Goal: Transaction & Acquisition: Purchase product/service

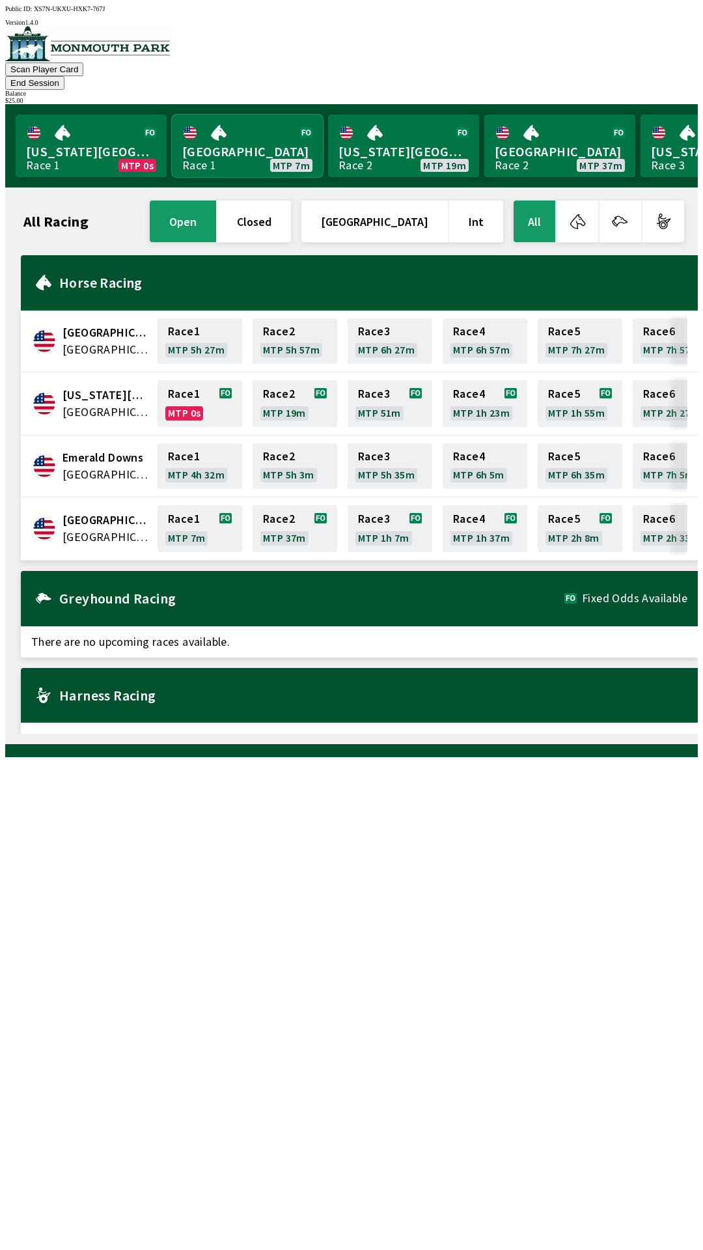
click at [227, 143] on link "[GEOGRAPHIC_DATA] Race 1 MTP 7m" at bounding box center [247, 146] width 151 height 63
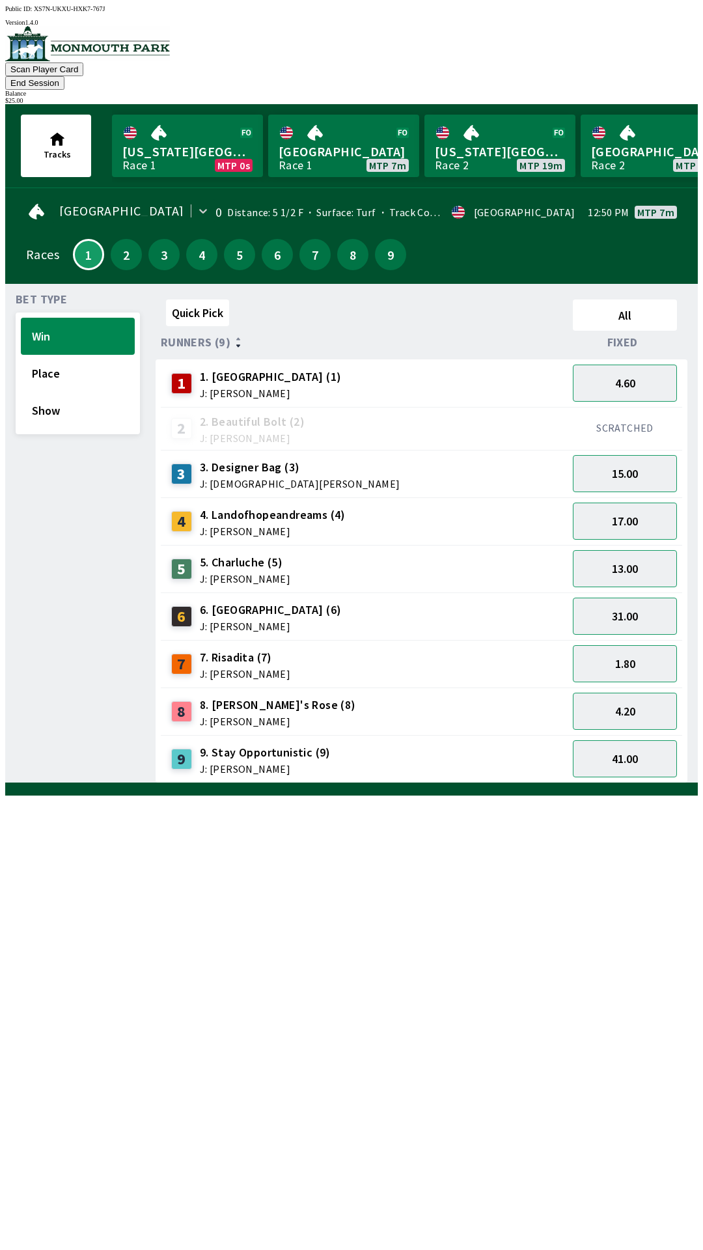
click at [213, 669] on span "J: [PERSON_NAME]" at bounding box center [245, 674] width 90 height 10
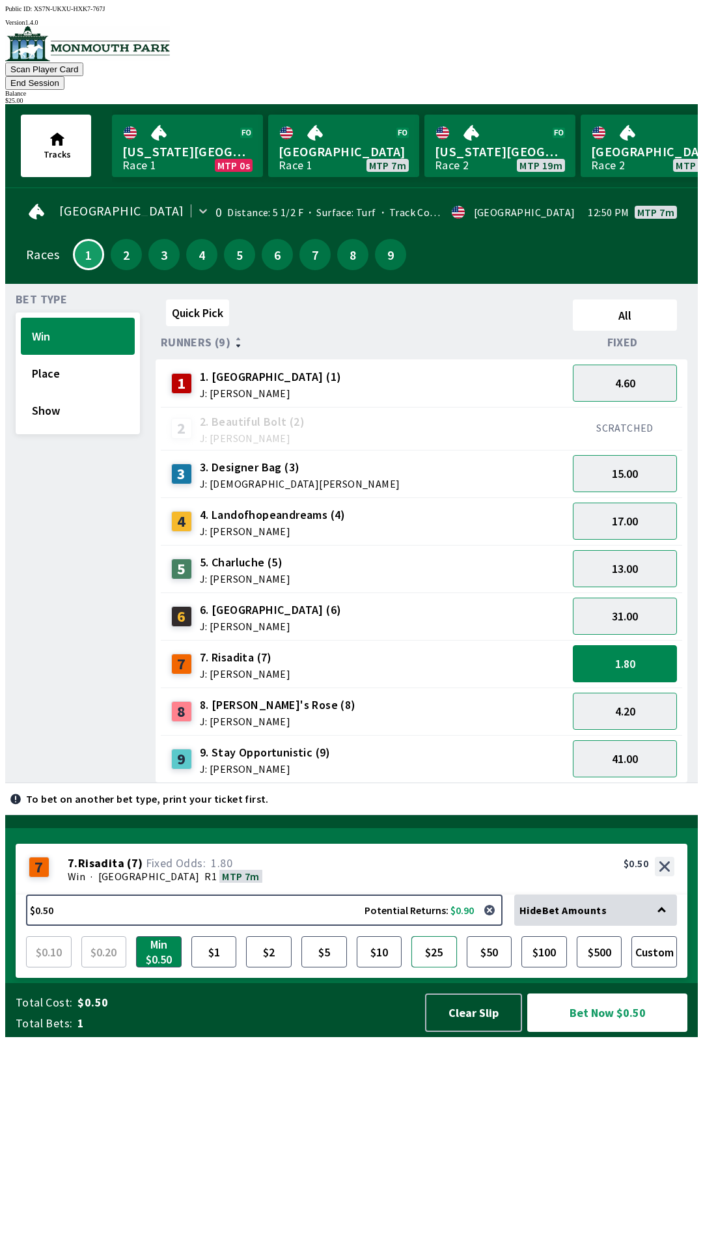
click at [438, 967] on button "$25" at bounding box center [434, 951] width 46 height 31
click at [599, 1032] on button "Bet Now $25.00" at bounding box center [607, 1013] width 160 height 38
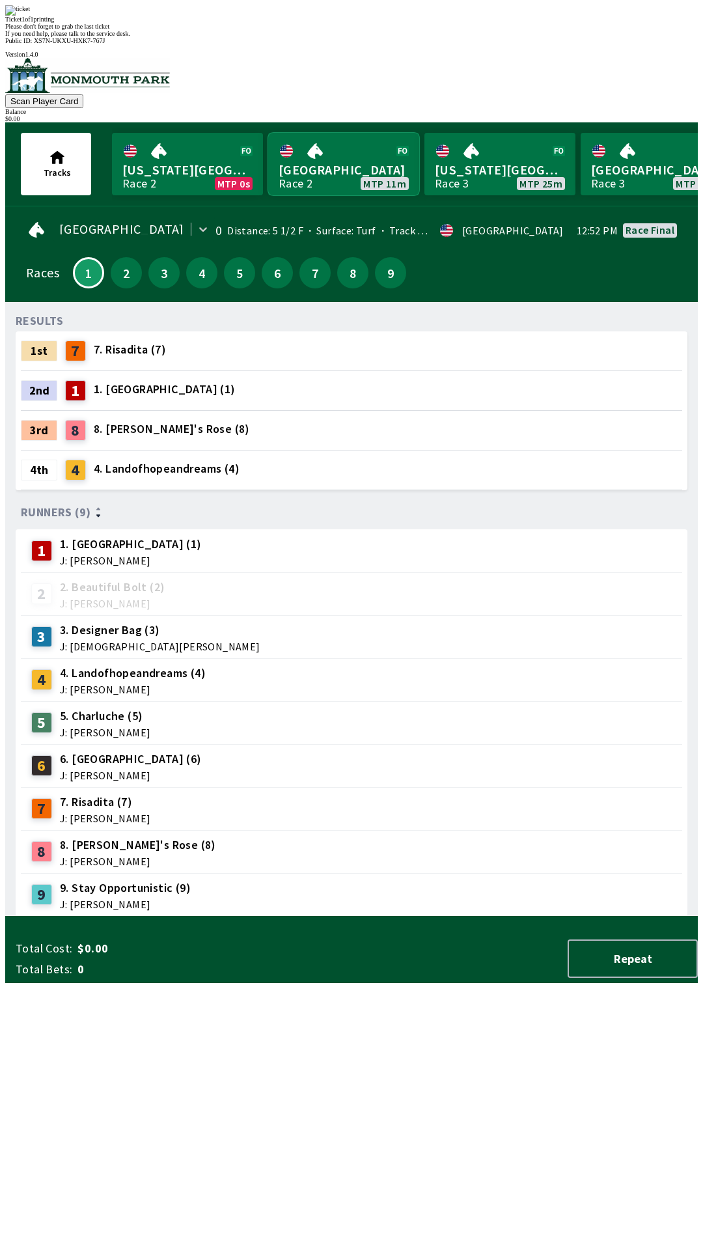
click at [315, 135] on link "[GEOGRAPHIC_DATA] Race 2 MTP 11m" at bounding box center [343, 164] width 151 height 63
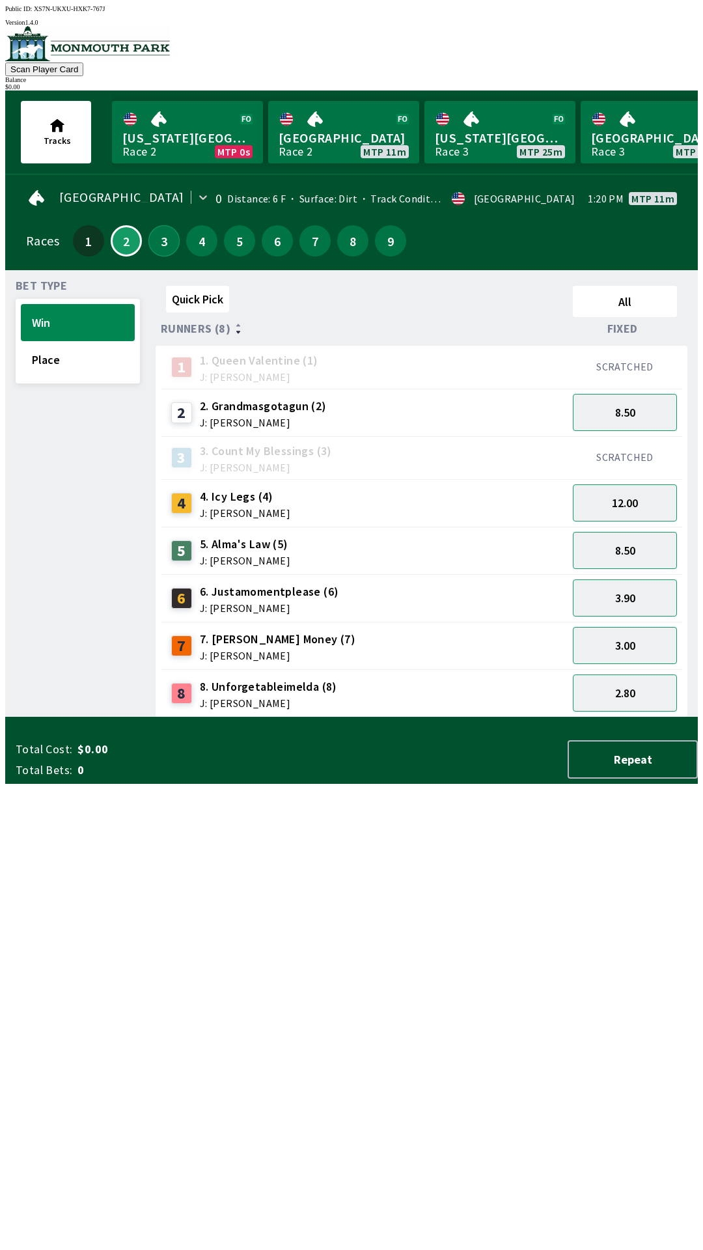
click at [163, 246] on button "3" at bounding box center [163, 240] width 31 height 31
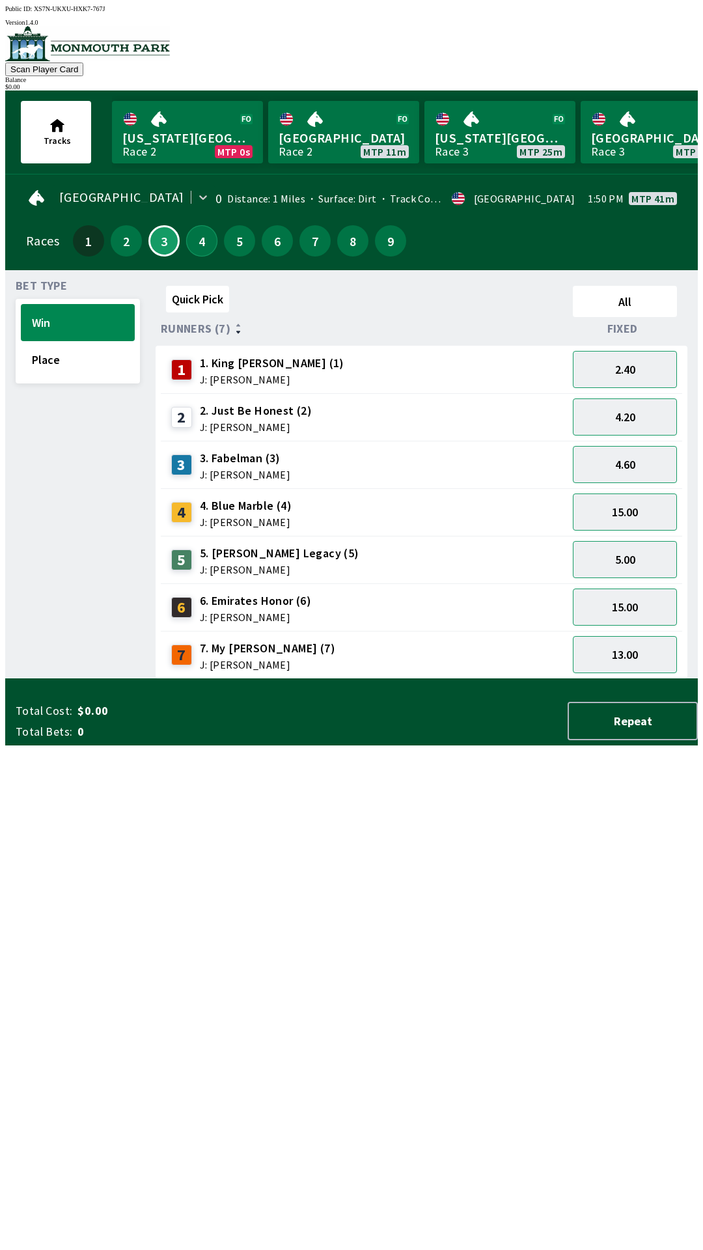
click at [198, 240] on button "4" at bounding box center [201, 240] width 31 height 31
